Goal: Navigation & Orientation: Find specific page/section

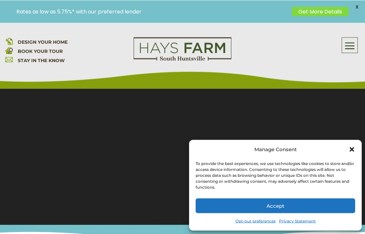
scroll to position [90, 0]
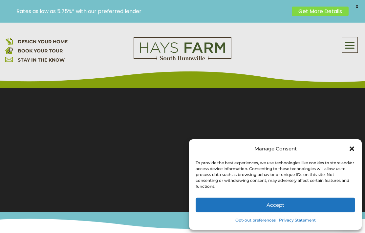
click at [354, 146] on icon "Close dialog" at bounding box center [352, 149] width 7 height 7
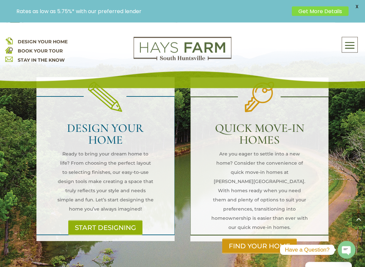
scroll to position [463, 0]
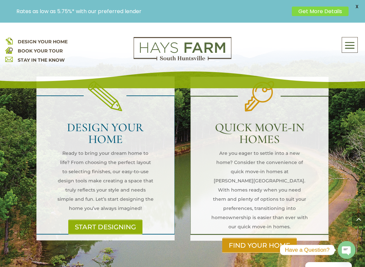
click at [281, 233] on link "FIND YOUR HOME" at bounding box center [259, 245] width 75 height 15
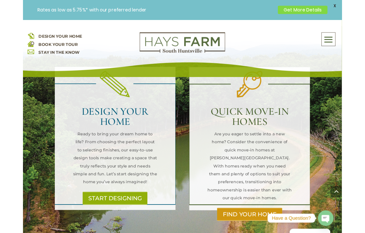
scroll to position [497, 0]
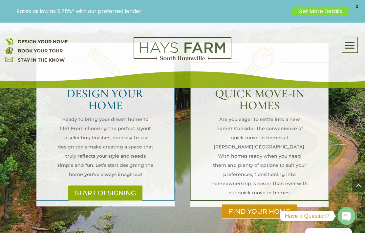
click at [99, 48] on p "DESIGN YOUR HOME BOOK YOUR TOUR STAY IN THE KNOW" at bounding box center [64, 51] width 118 height 28
click at [280, 204] on link "FIND YOUR HOME" at bounding box center [259, 211] width 75 height 15
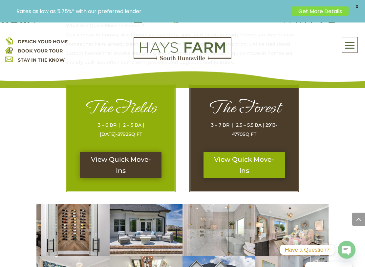
scroll to position [329, 0]
click at [125, 161] on link "View Quick Move-Ins" at bounding box center [120, 165] width 81 height 26
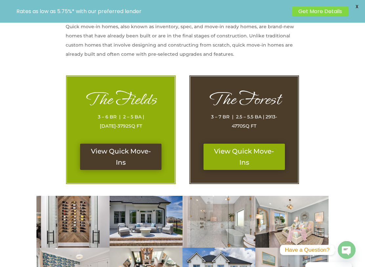
scroll to position [295, 0]
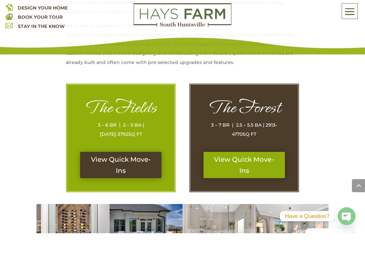
click at [271, 186] on link "View Quick Move-Ins" at bounding box center [244, 199] width 81 height 26
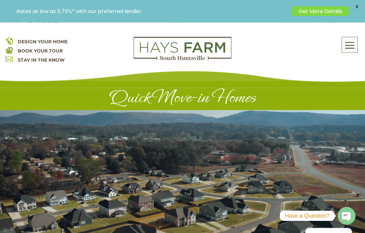
scroll to position [0, 0]
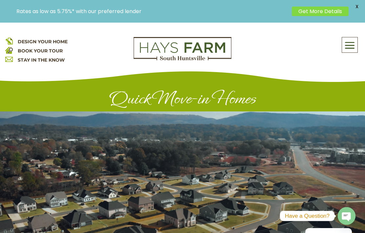
click at [22, 44] on span "DESIGN YOUR HOME" at bounding box center [43, 42] width 50 height 6
click at [355, 44] on span at bounding box center [349, 45] width 15 height 15
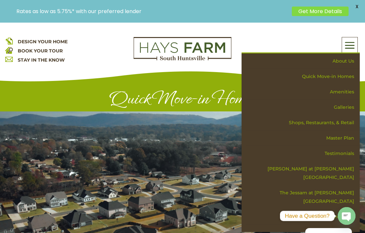
click at [348, 94] on link "Amenities" at bounding box center [303, 91] width 114 height 15
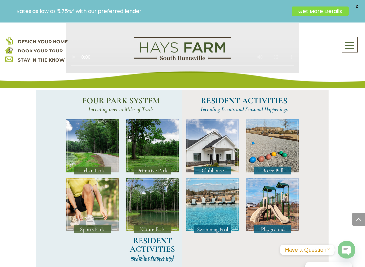
scroll to position [510, 0]
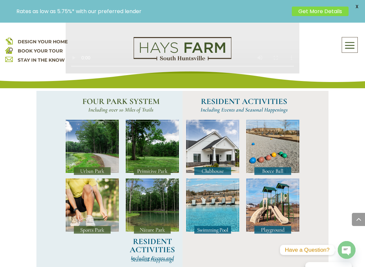
click at [92, 148] on img at bounding box center [92, 147] width 53 height 55
click at [103, 144] on img at bounding box center [92, 147] width 53 height 55
click at [218, 144] on img at bounding box center [212, 147] width 53 height 55
click at [220, 147] on img at bounding box center [212, 147] width 53 height 55
click at [219, 145] on img at bounding box center [212, 147] width 53 height 55
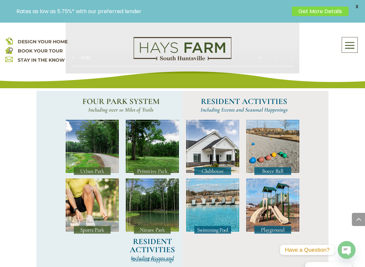
click at [225, 145] on img at bounding box center [212, 147] width 53 height 55
click at [288, 201] on img at bounding box center [272, 206] width 53 height 55
click at [285, 162] on img at bounding box center [272, 147] width 53 height 55
click at [223, 194] on img at bounding box center [212, 206] width 53 height 55
click at [224, 154] on img at bounding box center [212, 147] width 53 height 55
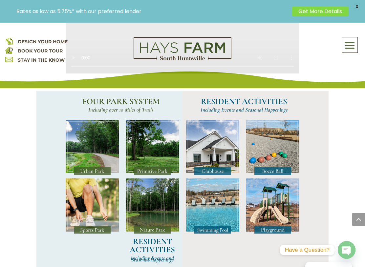
click at [161, 197] on img at bounding box center [152, 206] width 53 height 55
click at [165, 146] on img at bounding box center [152, 147] width 53 height 55
click at [111, 179] on img at bounding box center [92, 206] width 53 height 55
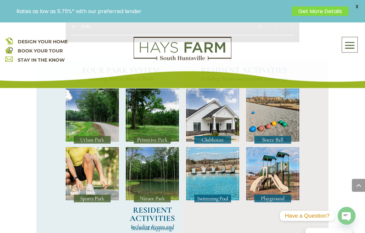
scroll to position [539, 0]
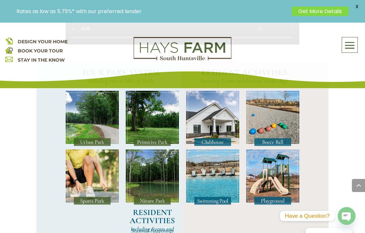
click at [213, 137] on img at bounding box center [212, 118] width 53 height 55
click at [211, 140] on img at bounding box center [212, 118] width 53 height 55
click at [211, 141] on img at bounding box center [212, 118] width 53 height 55
click at [213, 141] on img at bounding box center [212, 118] width 53 height 55
click at [153, 200] on img at bounding box center [152, 177] width 53 height 55
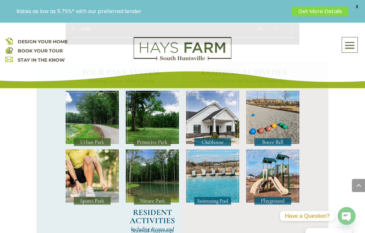
click at [160, 198] on img at bounding box center [152, 177] width 53 height 55
click at [163, 192] on img at bounding box center [152, 177] width 53 height 55
click at [106, 166] on img at bounding box center [92, 177] width 53 height 55
click at [101, 163] on img at bounding box center [92, 177] width 53 height 55
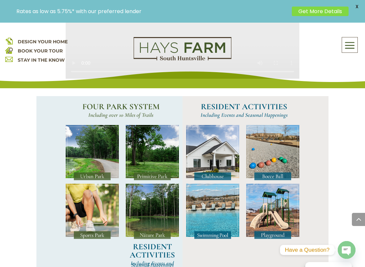
scroll to position [511, 0]
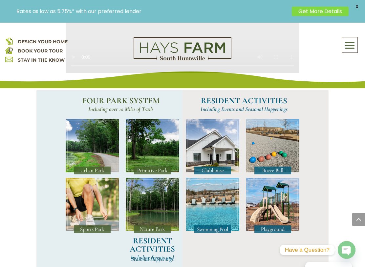
click at [284, 204] on img at bounding box center [272, 205] width 53 height 55
click at [284, 196] on img at bounding box center [272, 205] width 53 height 55
click at [284, 195] on img at bounding box center [272, 205] width 53 height 55
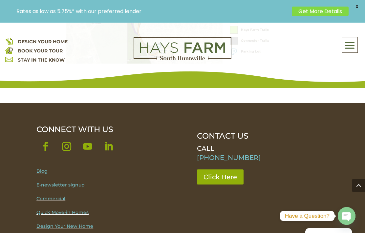
scroll to position [1008, 0]
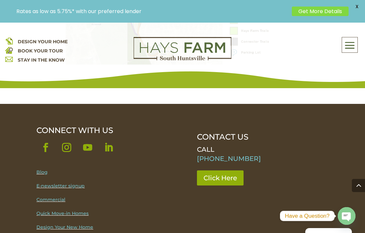
click at [74, 211] on link "Quick Move-in Homes" at bounding box center [62, 214] width 52 height 6
